Goal: Task Accomplishment & Management: Complete application form

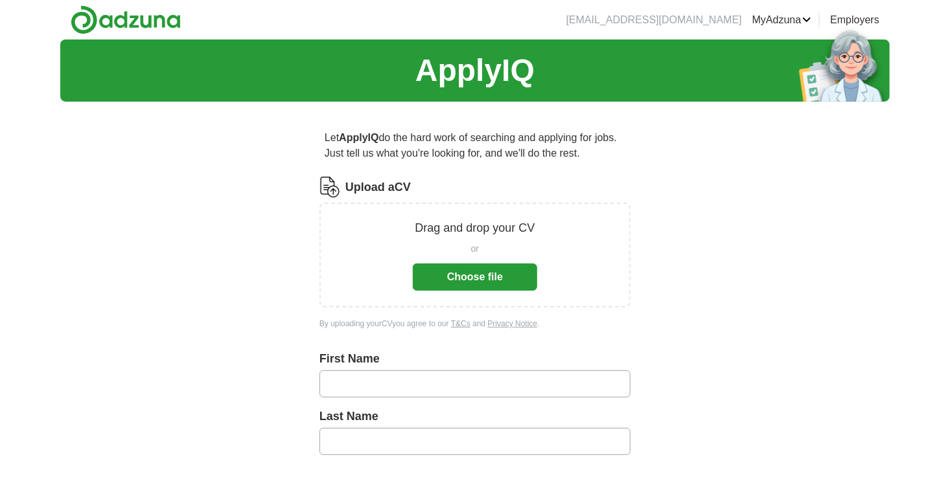
click at [503, 273] on button "Choose file" at bounding box center [475, 277] width 124 height 27
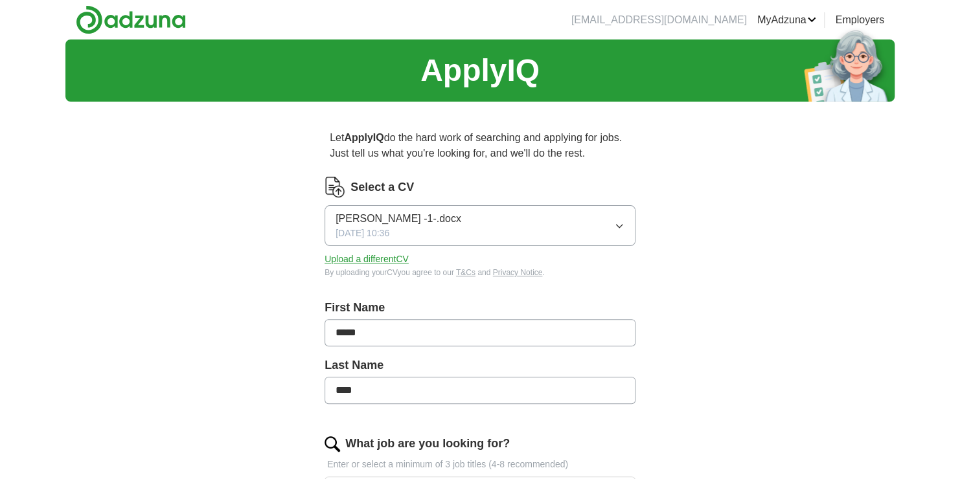
type input "*****"
type input "****"
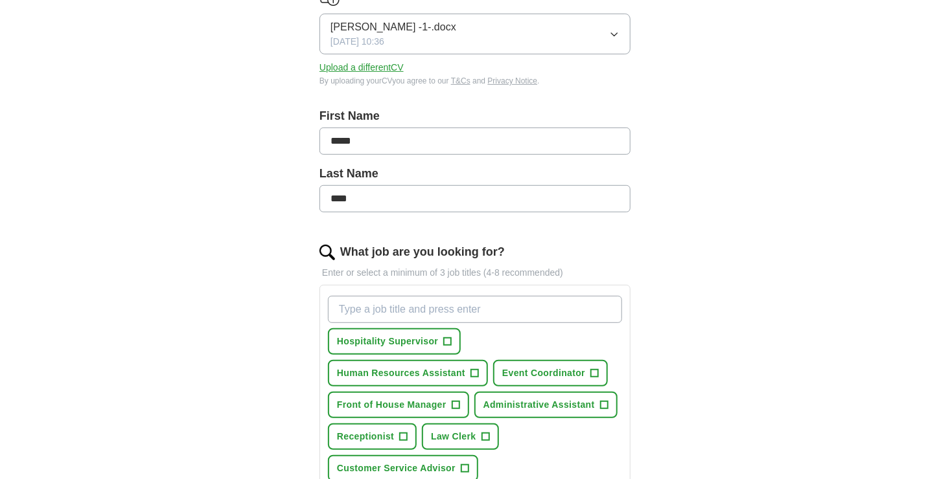
scroll to position [332, 0]
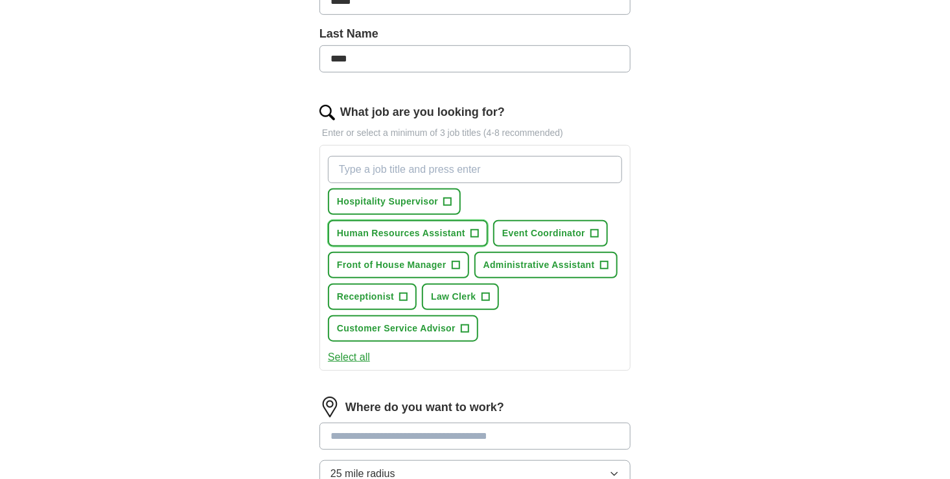
click at [482, 229] on button "Human Resources Assistant +" at bounding box center [408, 233] width 160 height 27
click at [597, 262] on button "Administrative Assistant +" at bounding box center [545, 265] width 143 height 27
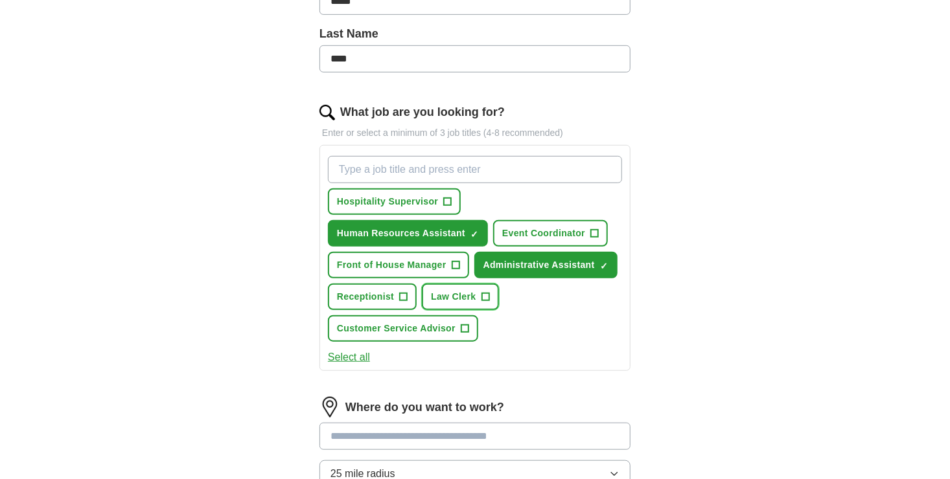
click at [487, 292] on span "+" at bounding box center [485, 297] width 8 height 10
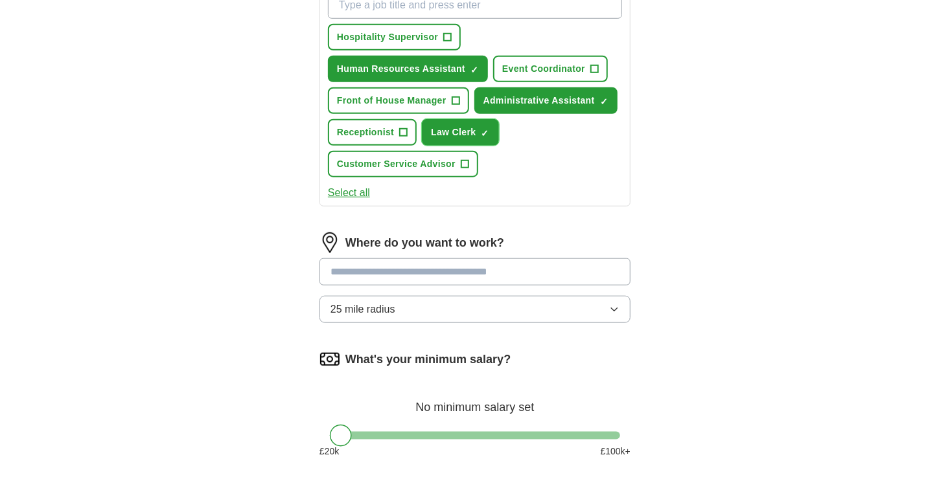
scroll to position [498, 0]
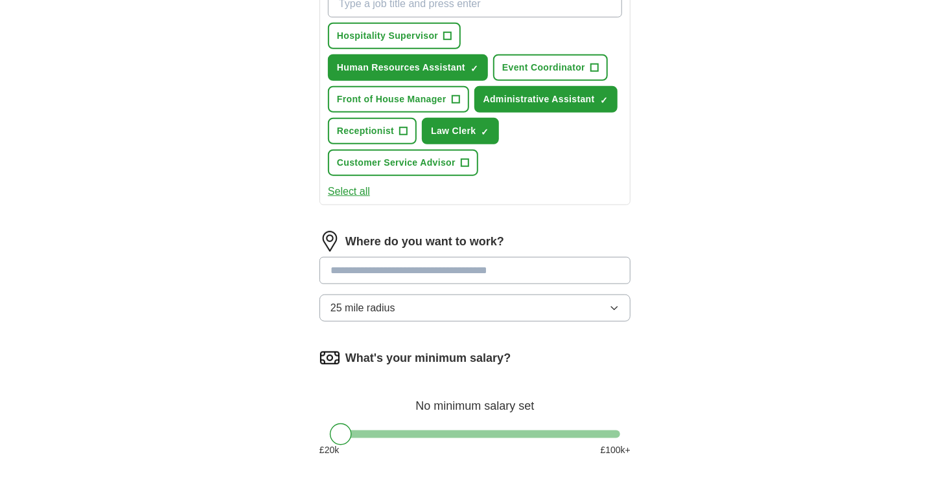
click at [491, 262] on input at bounding box center [474, 270] width 311 height 27
type input "****"
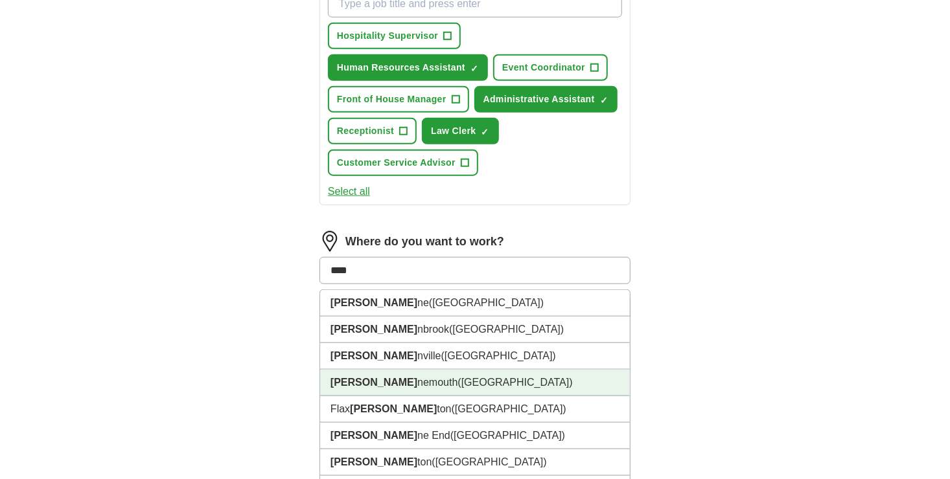
click at [458, 377] on span "([GEOGRAPHIC_DATA])" at bounding box center [515, 382] width 115 height 11
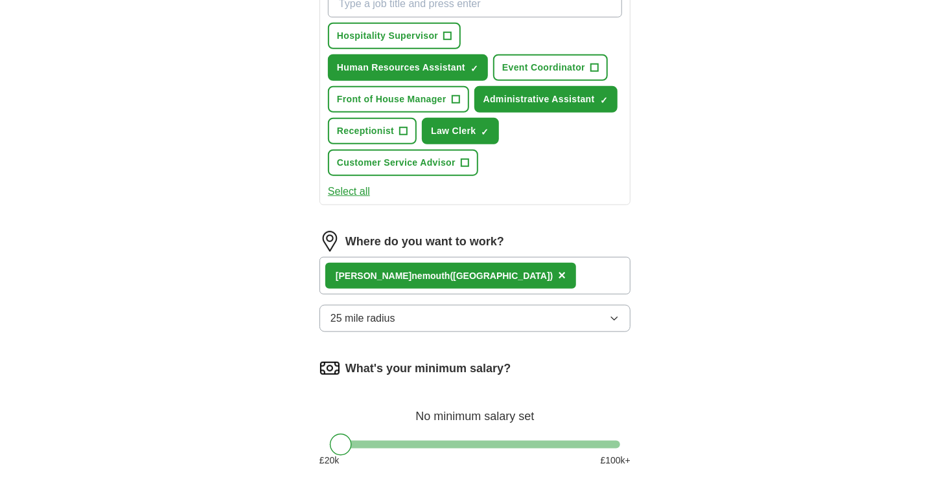
click at [470, 306] on button "25 mile radius" at bounding box center [474, 318] width 311 height 27
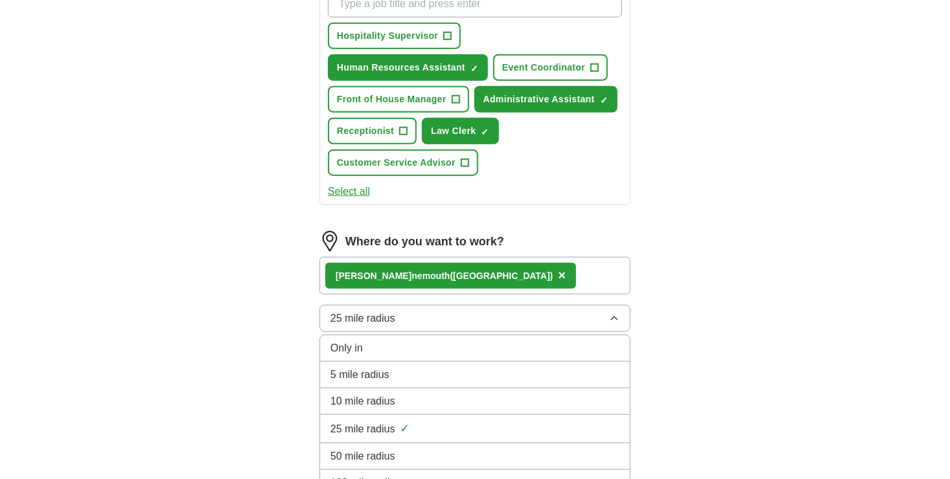
click at [374, 376] on span "5 mile radius" at bounding box center [359, 375] width 59 height 16
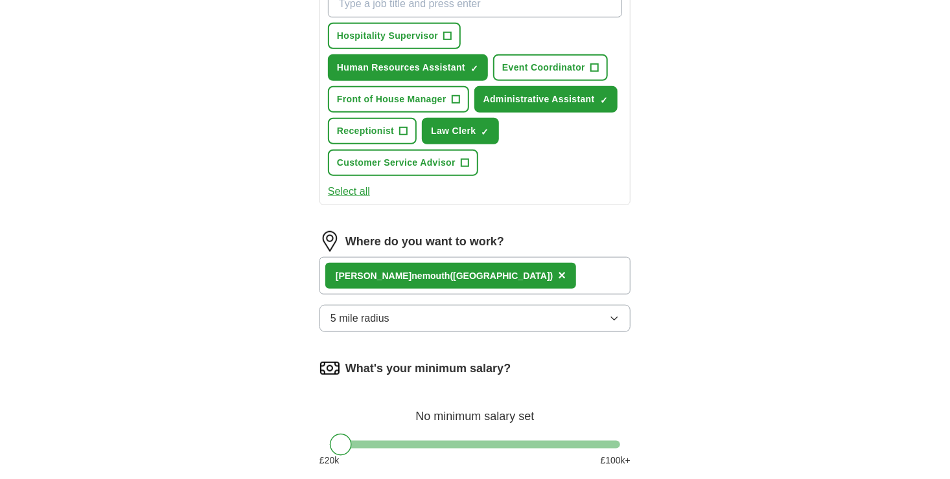
drag, startPoint x: 487, startPoint y: 314, endPoint x: 396, endPoint y: 325, distance: 91.3
click at [396, 325] on button "5 mile radius" at bounding box center [474, 318] width 311 height 27
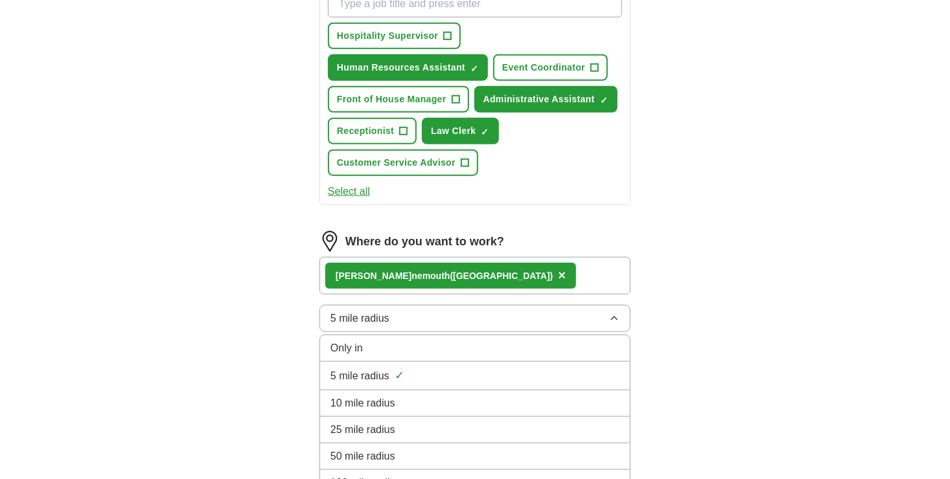
click at [396, 325] on button "5 mile radius" at bounding box center [474, 318] width 311 height 27
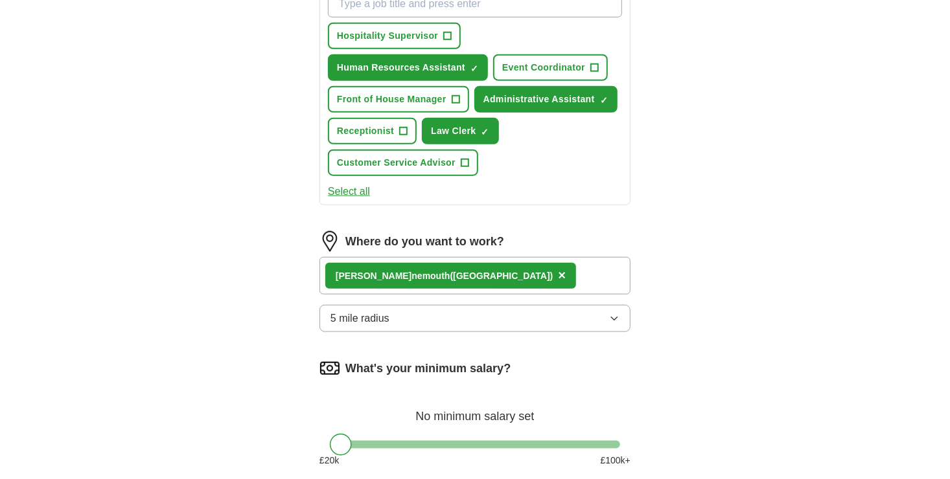
click at [396, 325] on button "5 mile radius" at bounding box center [474, 318] width 311 height 27
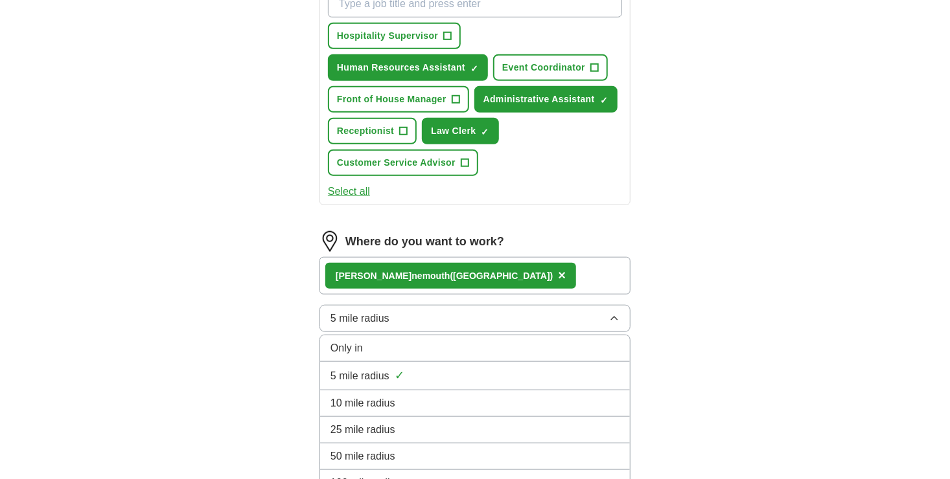
click at [376, 397] on span "10 mile radius" at bounding box center [362, 404] width 65 height 16
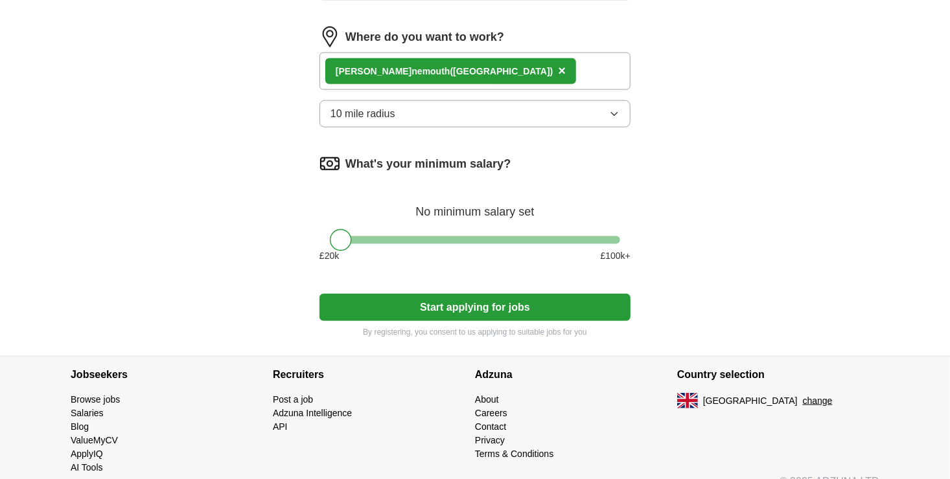
scroll to position [709, 0]
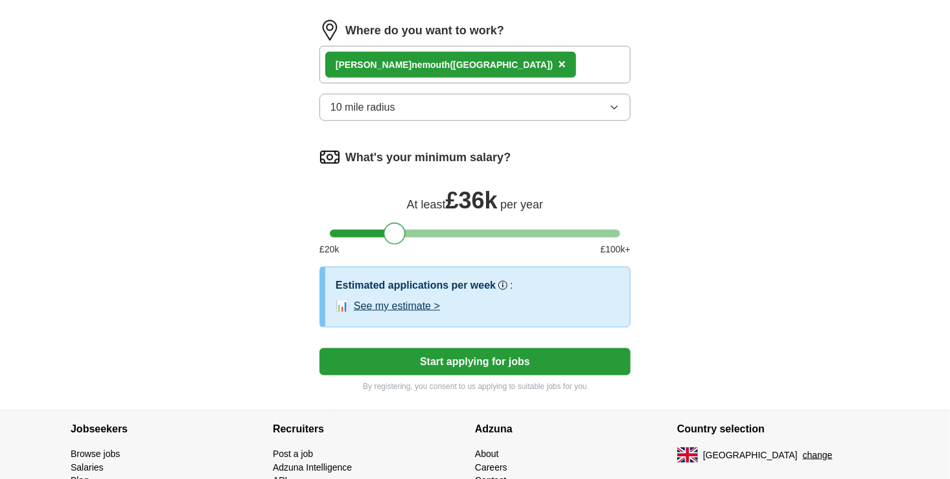
click at [395, 230] on div at bounding box center [475, 234] width 290 height 8
click at [371, 230] on div at bounding box center [475, 234] width 290 height 8
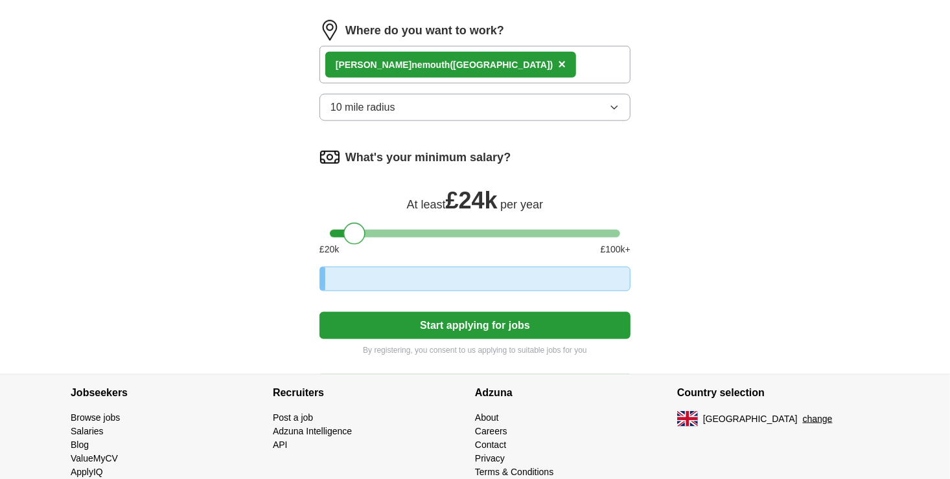
click at [356, 230] on div at bounding box center [475, 234] width 290 height 8
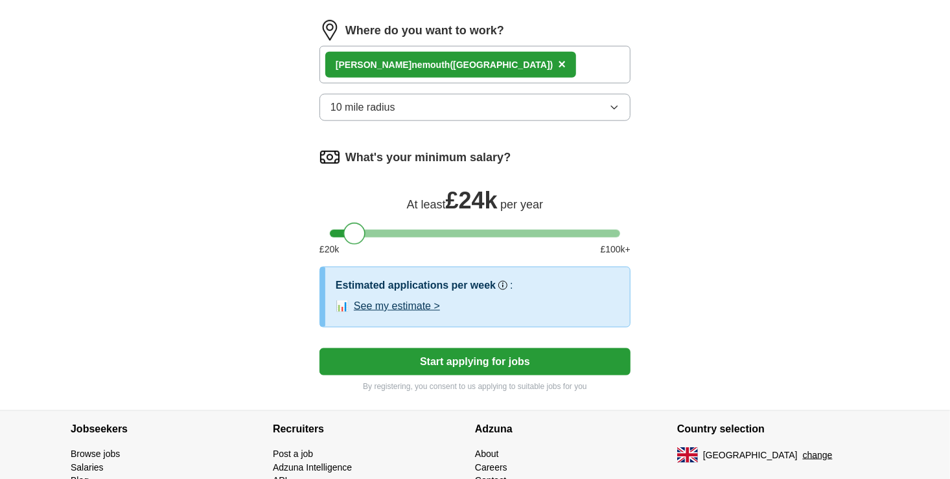
scroll to position [740, 0]
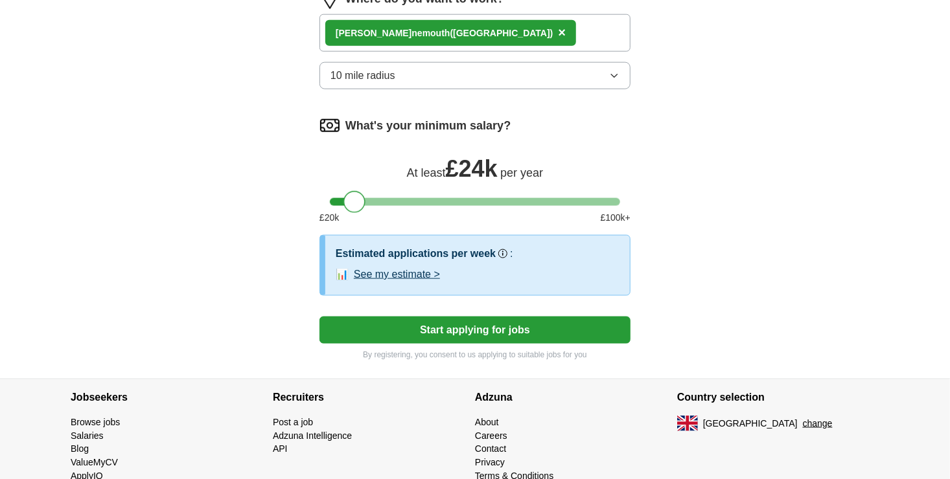
click at [477, 326] on button "Start applying for jobs" at bounding box center [474, 330] width 311 height 27
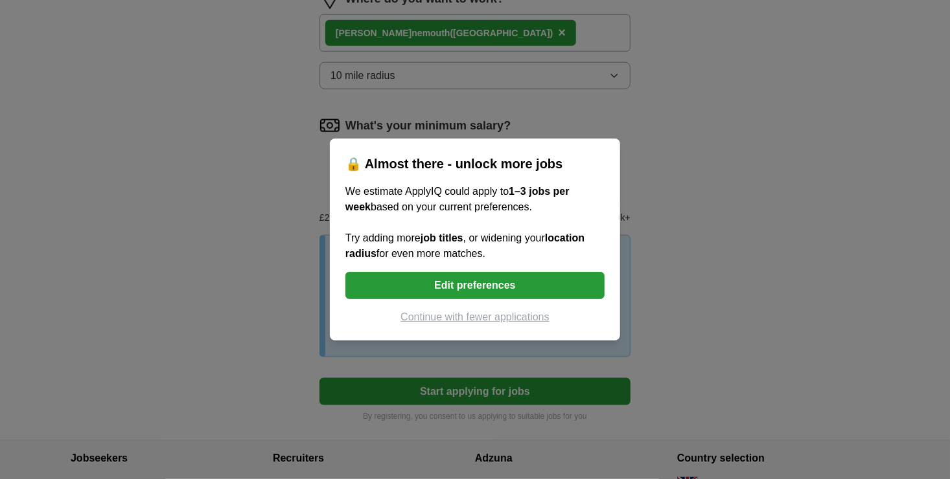
click at [509, 282] on button "Edit preferences" at bounding box center [474, 285] width 259 height 27
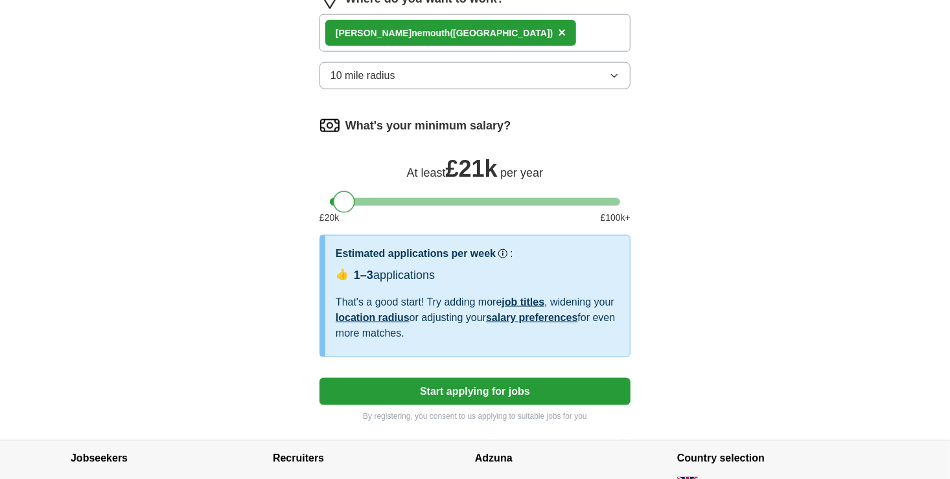
drag, startPoint x: 347, startPoint y: 194, endPoint x: 336, endPoint y: 193, distance: 10.4
click at [336, 193] on div at bounding box center [344, 202] width 22 height 22
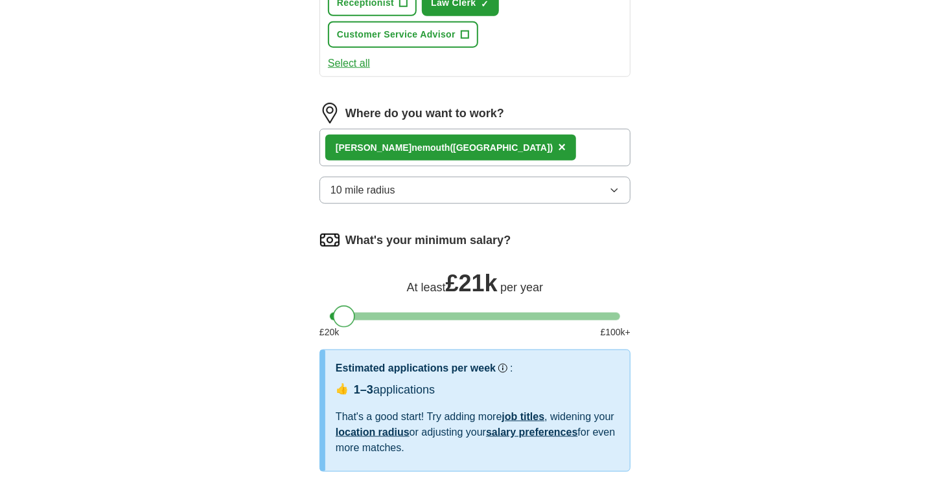
scroll to position [621, 0]
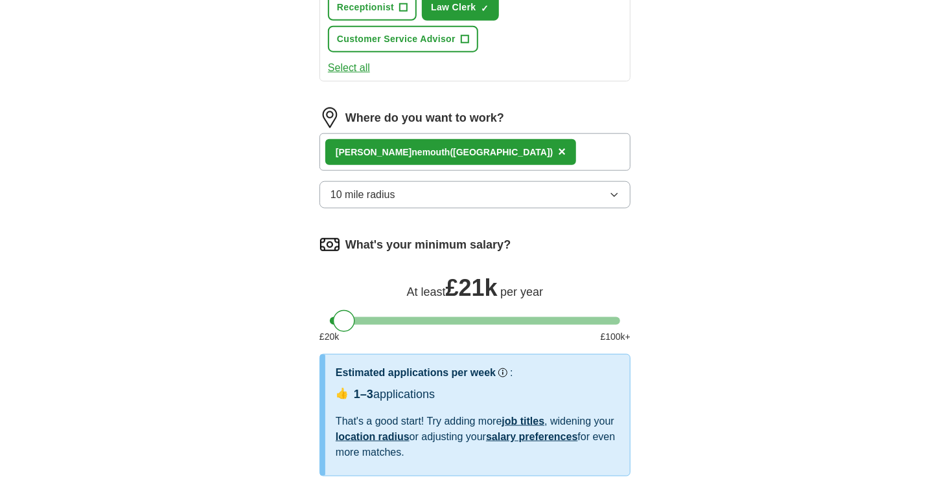
click at [393, 190] on span "10 mile radius" at bounding box center [362, 195] width 65 height 16
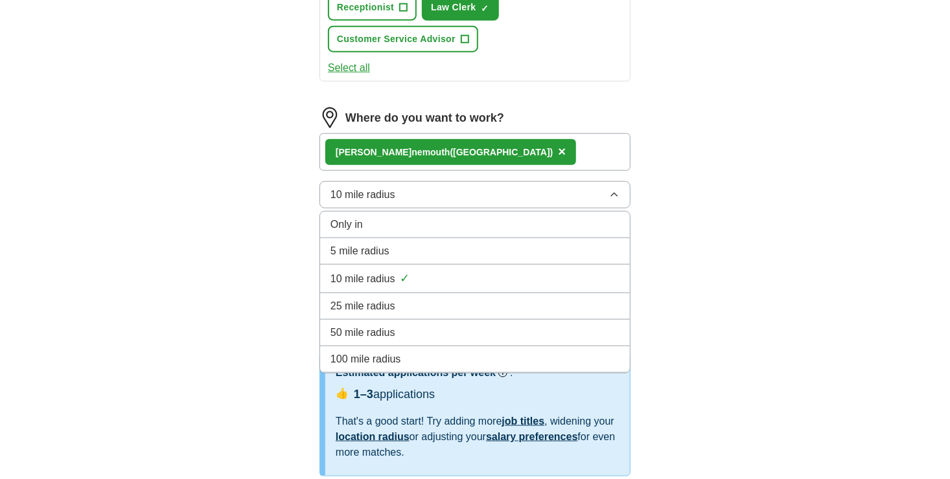
click at [353, 301] on span "25 mile radius" at bounding box center [362, 307] width 65 height 16
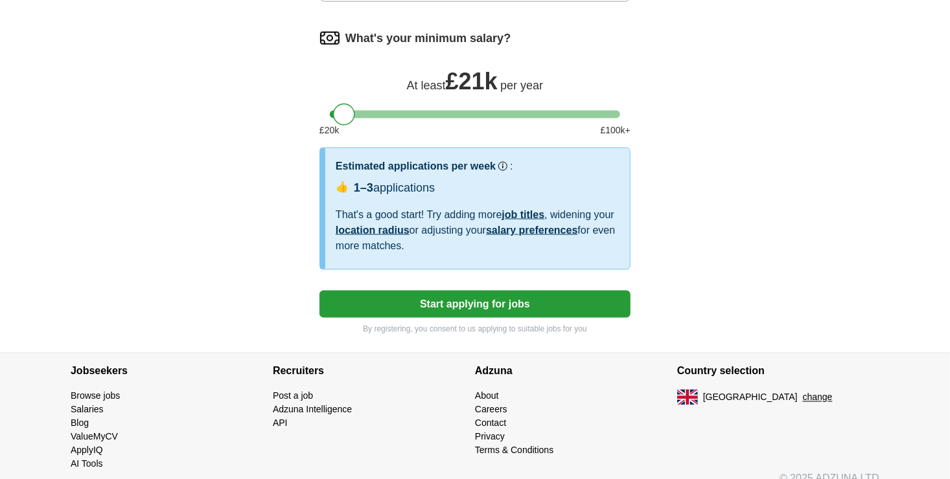
scroll to position [837, 0]
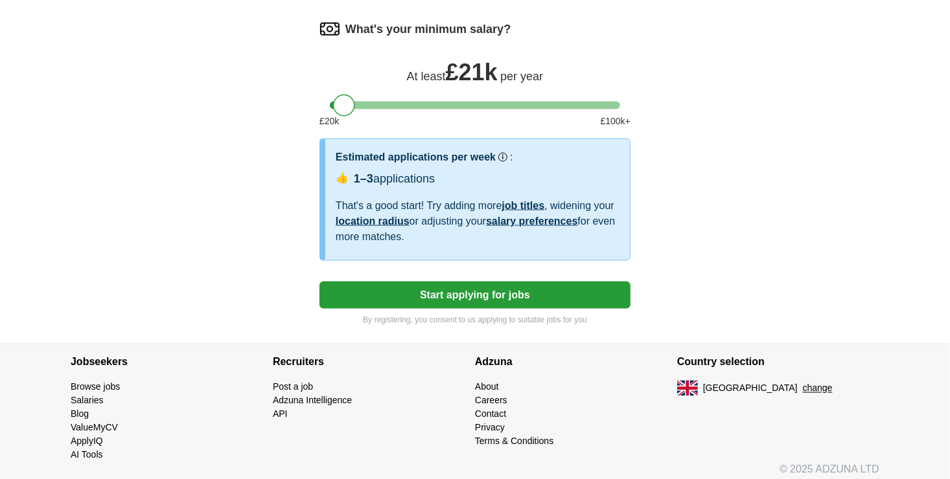
click at [467, 295] on button "Start applying for jobs" at bounding box center [474, 295] width 311 height 27
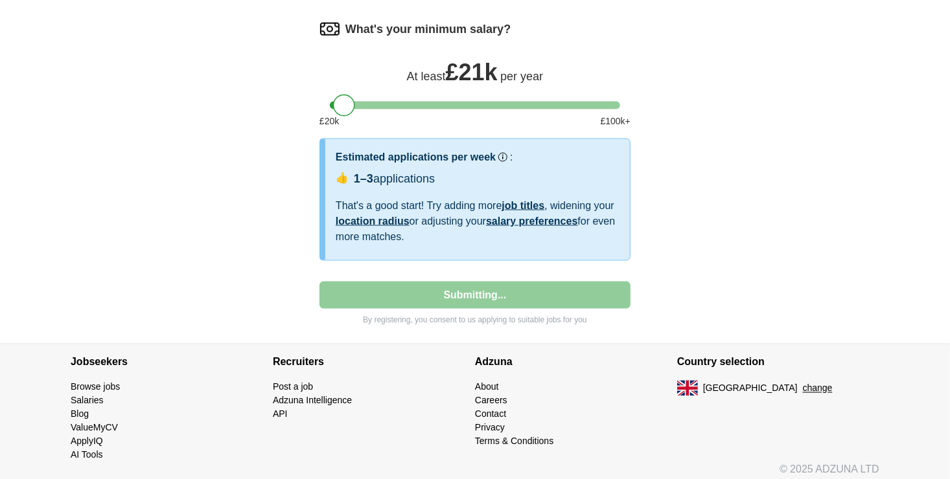
select select "**"
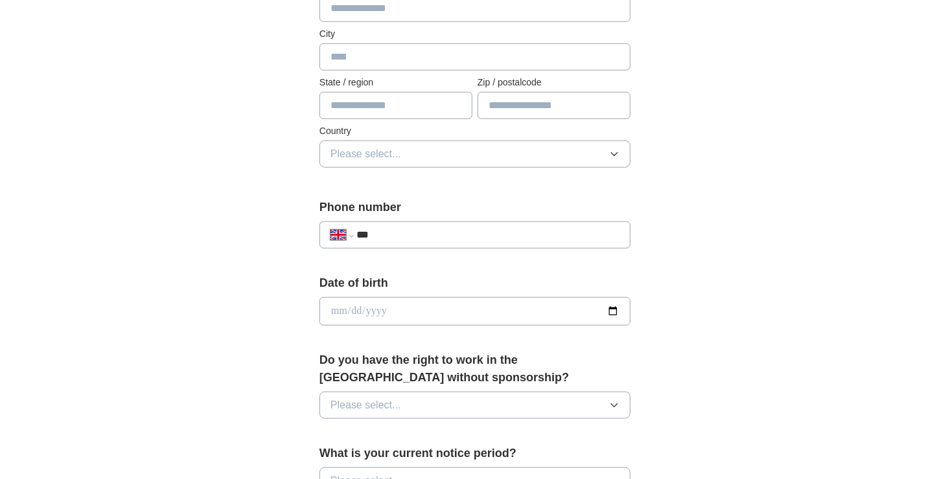
scroll to position [365, 0]
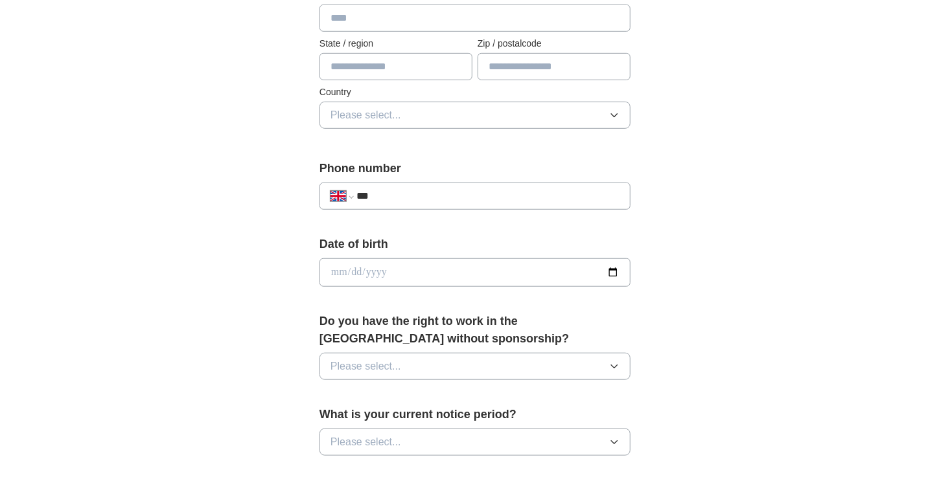
click at [437, 200] on input "***" at bounding box center [487, 197] width 263 height 16
type input "**********"
click at [384, 270] on input "date" at bounding box center [474, 272] width 311 height 29
click at [332, 268] on input "date" at bounding box center [474, 272] width 311 height 29
type input "**********"
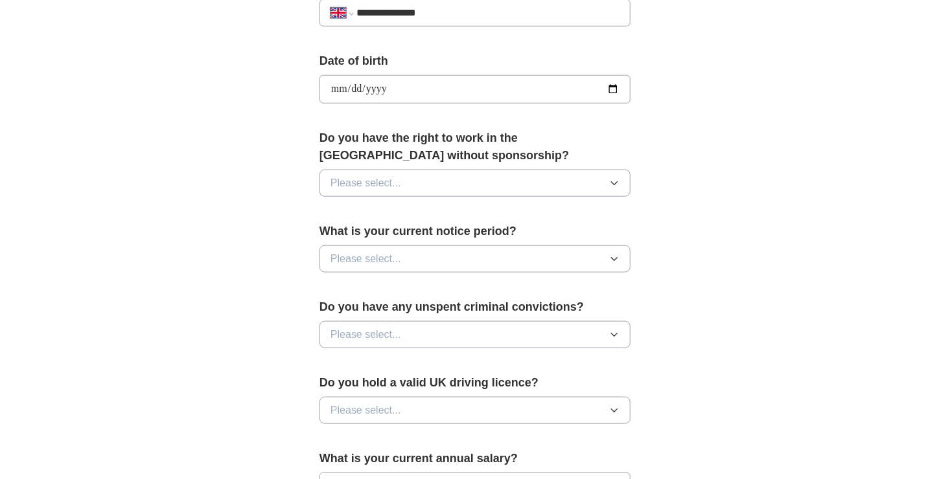
scroll to position [549, 0]
click at [520, 169] on button "Please select..." at bounding box center [474, 182] width 311 height 27
click at [392, 210] on div "Yes" at bounding box center [474, 213] width 289 height 16
click at [386, 265] on button "Please select..." at bounding box center [474, 258] width 311 height 27
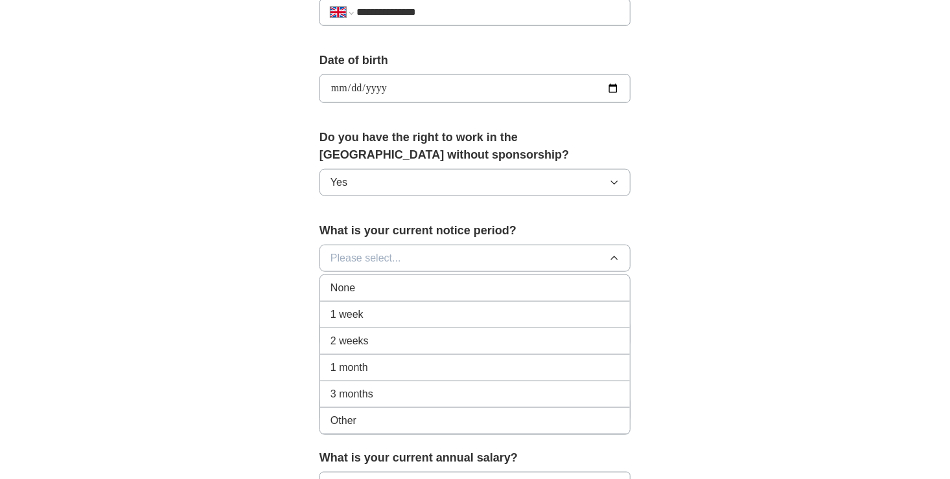
click at [374, 282] on div "None" at bounding box center [474, 289] width 289 height 16
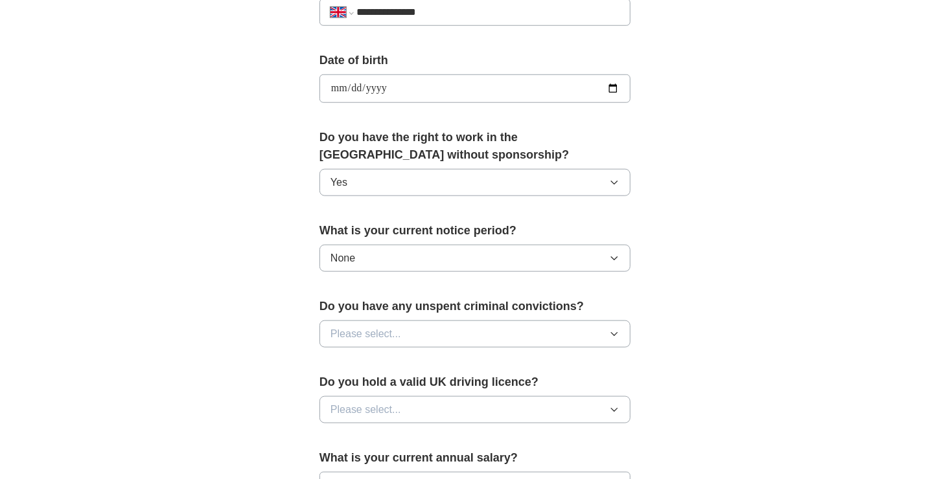
click at [367, 329] on span "Please select..." at bounding box center [365, 335] width 71 height 16
click at [361, 383] on div "No" at bounding box center [474, 391] width 289 height 16
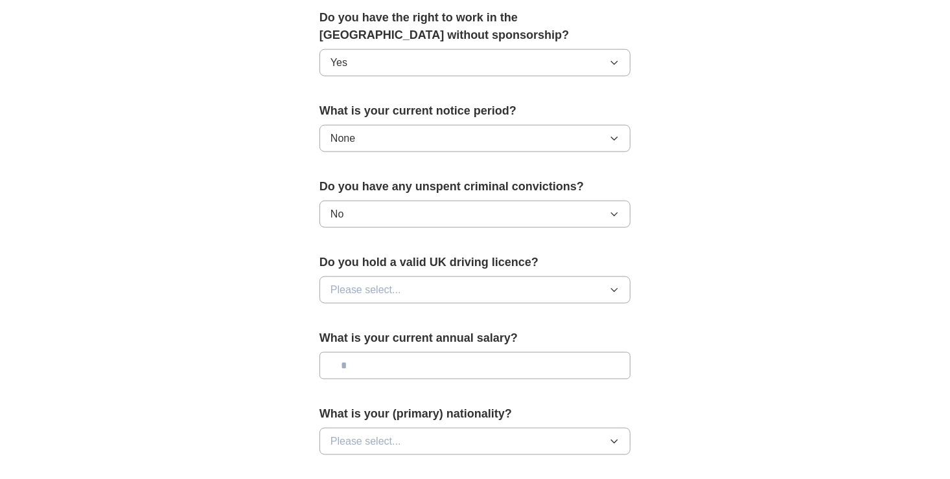
scroll to position [668, 0]
click at [384, 283] on span "Please select..." at bounding box center [365, 291] width 71 height 16
click at [359, 319] on div "Yes" at bounding box center [474, 321] width 289 height 16
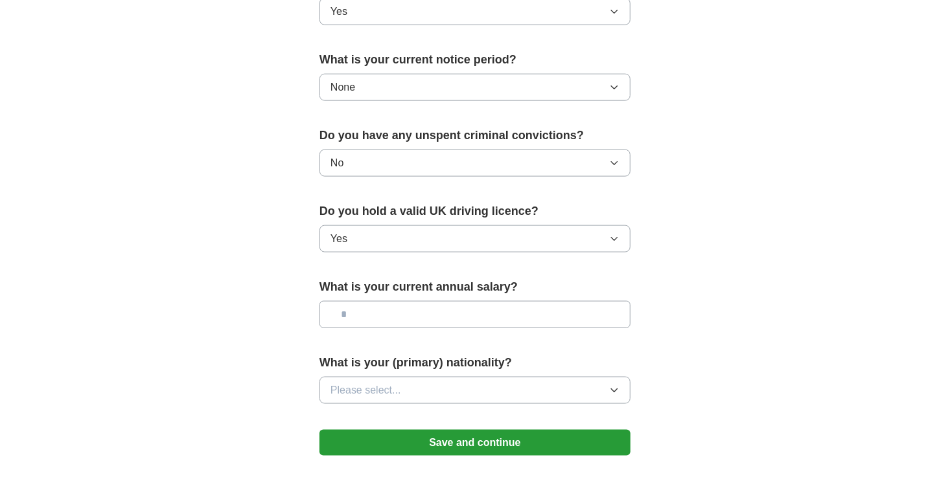
scroll to position [725, 0]
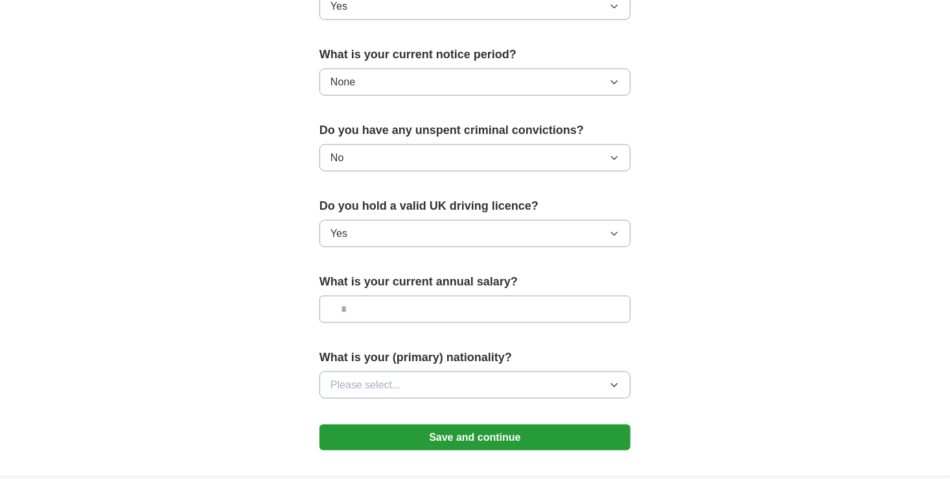
click at [398, 311] on input "text" at bounding box center [474, 309] width 311 height 27
type input "**"
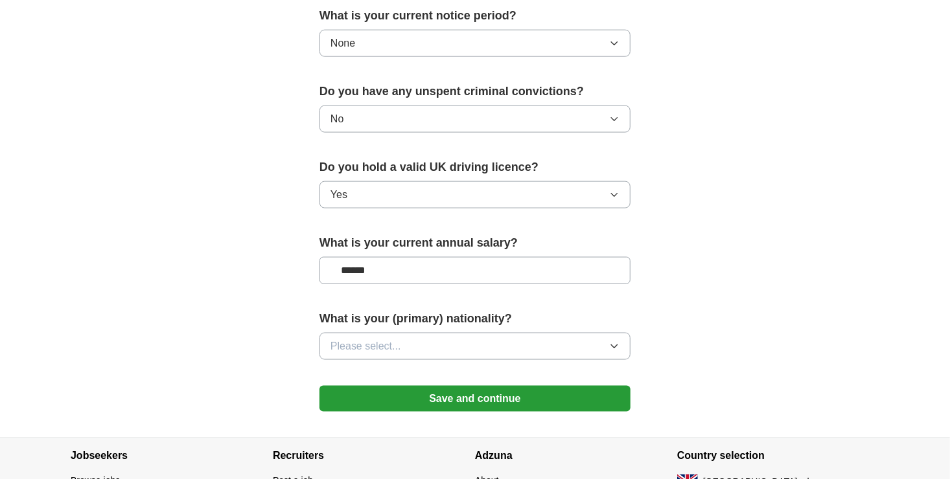
scroll to position [762, 0]
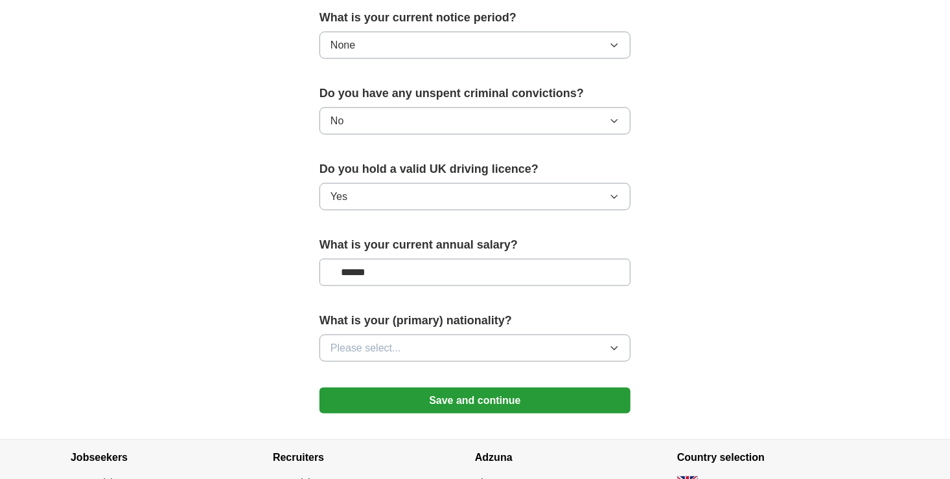
type input "******"
click at [405, 338] on button "Please select..." at bounding box center [474, 348] width 311 height 27
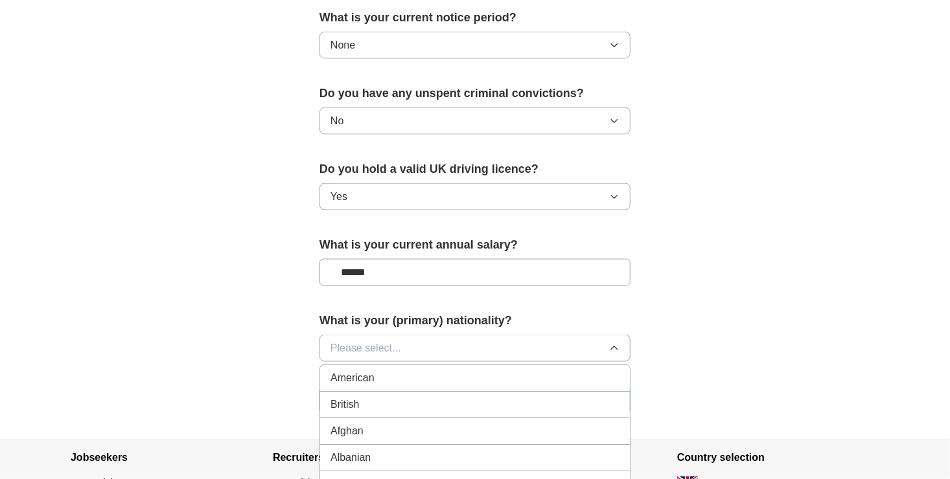
click at [374, 398] on div "British" at bounding box center [474, 405] width 289 height 16
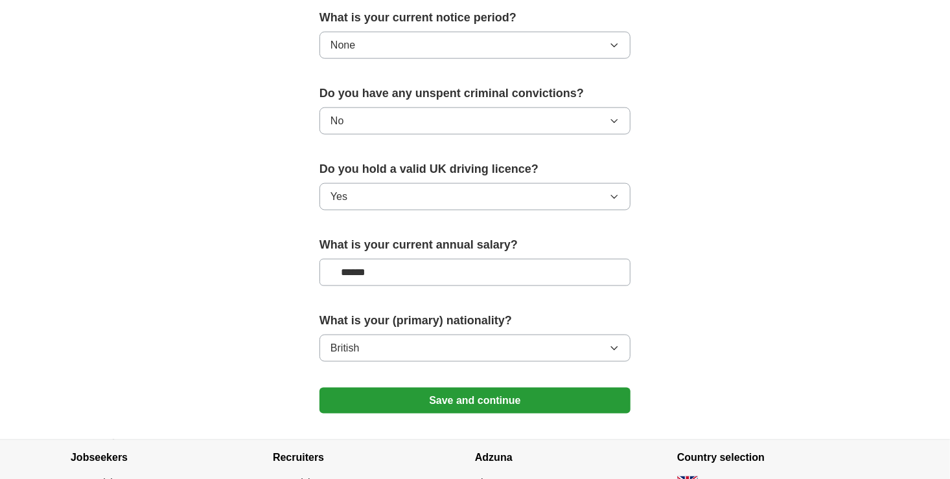
click at [395, 396] on button "Save and continue" at bounding box center [474, 401] width 311 height 26
